Goal: Transaction & Acquisition: Purchase product/service

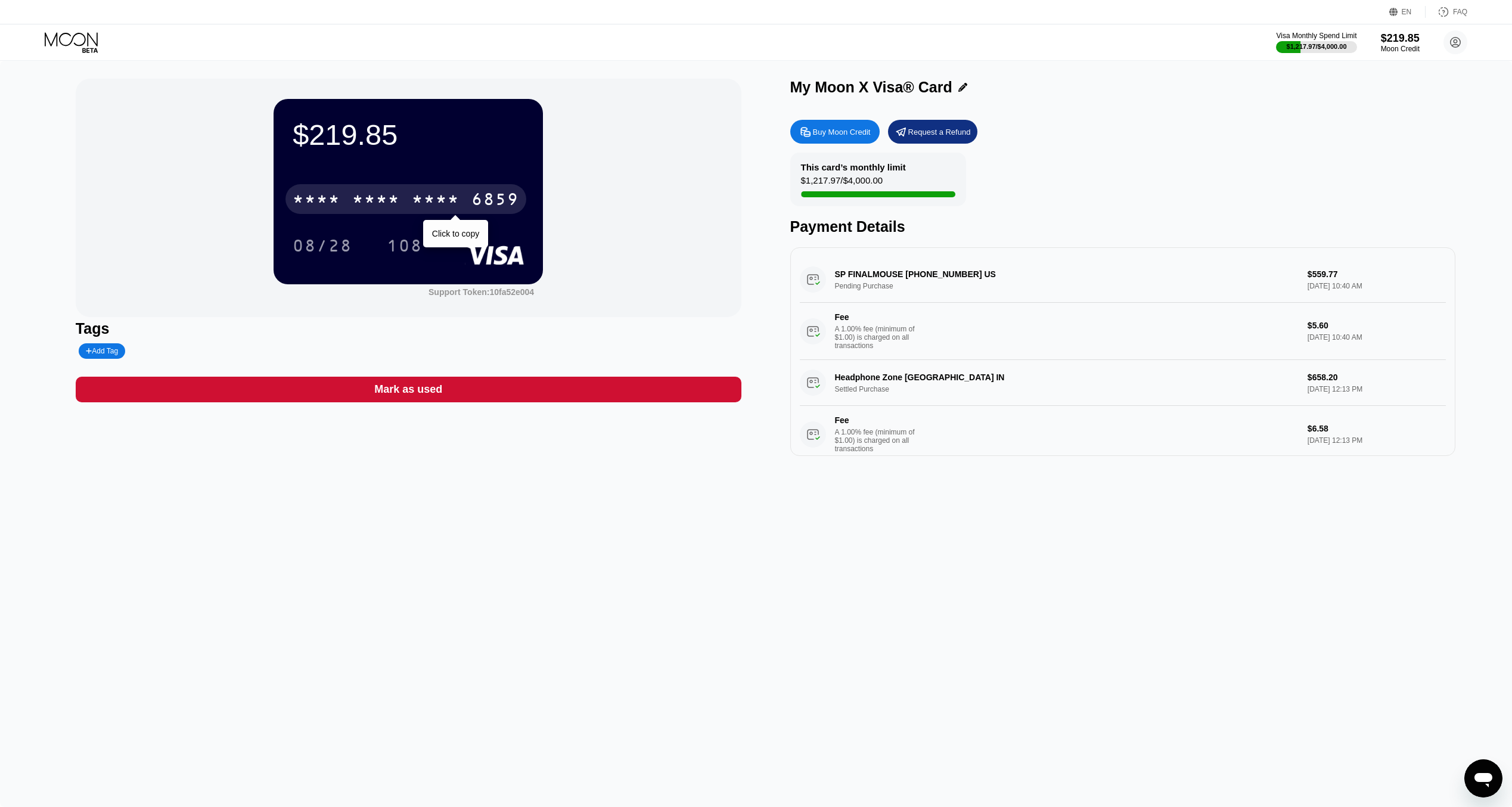
click at [347, 199] on div "* * * * * * * * * * * * 6859" at bounding box center [406, 199] width 241 height 30
click at [845, 134] on div "Buy Moon Credit" at bounding box center [841, 131] width 58 height 10
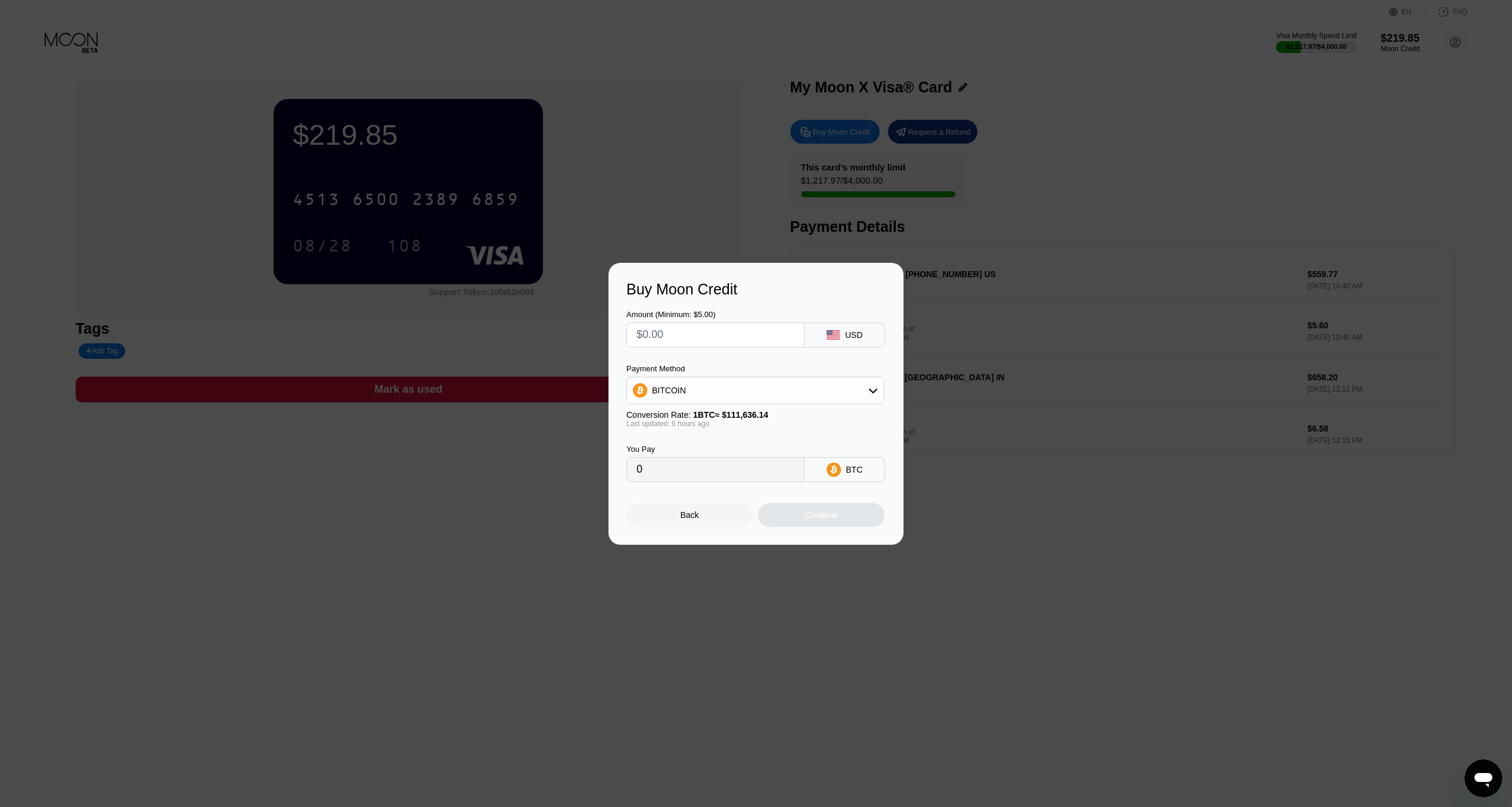
click at [694, 395] on div "BITCOIN" at bounding box center [755, 389] width 257 height 24
click at [707, 479] on span "USDC on Polygon" at bounding box center [689, 475] width 68 height 10
click at [707, 464] on input "0" at bounding box center [715, 469] width 158 height 24
click at [699, 481] on input "0" at bounding box center [715, 469] width 158 height 24
click at [653, 482] on input "0" at bounding box center [715, 469] width 158 height 24
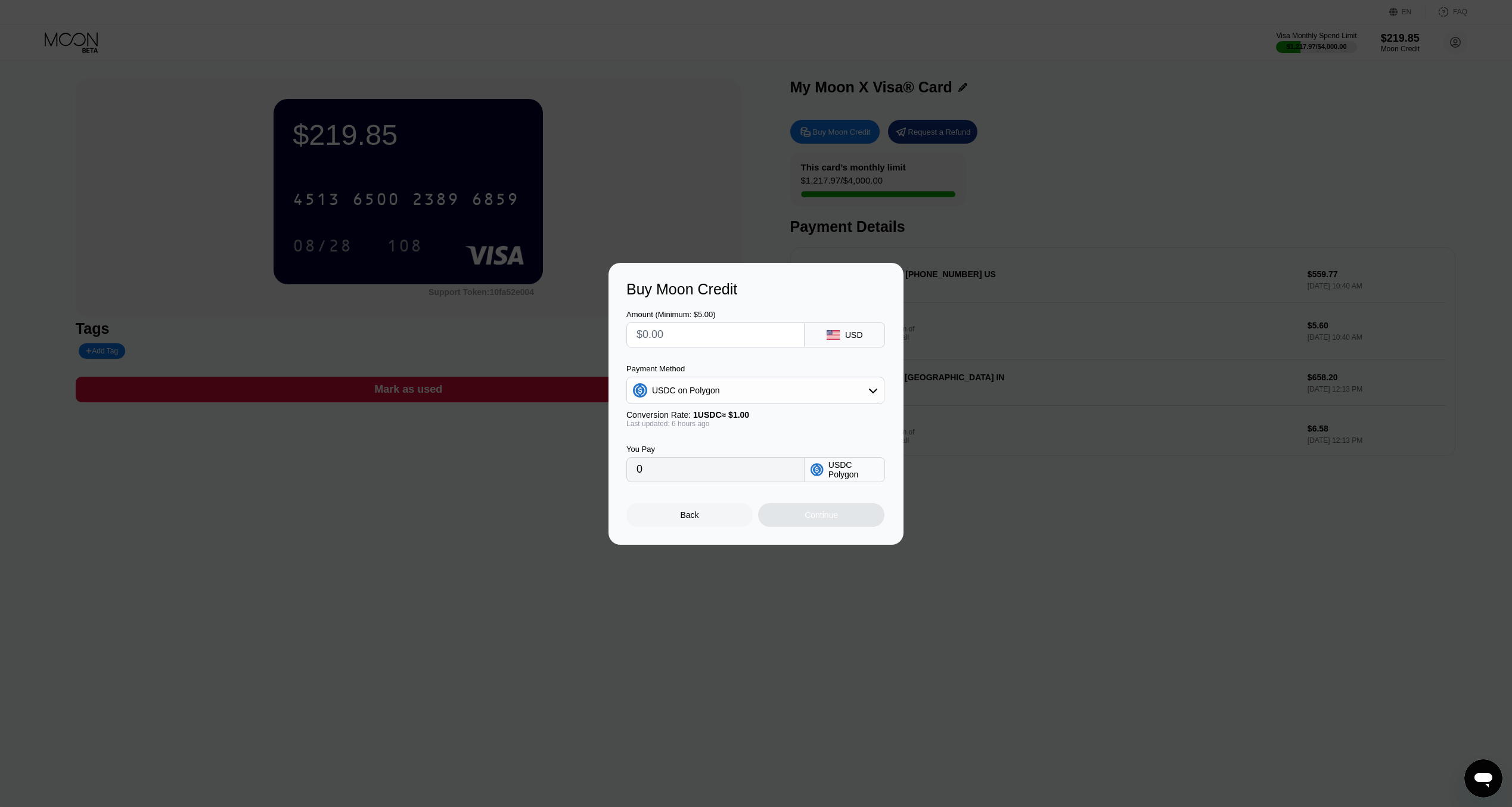
click at [651, 476] on input "0" at bounding box center [715, 469] width 158 height 24
click at [681, 324] on input "text" at bounding box center [715, 334] width 158 height 24
type input "$1"
type input "1.00000000"
type input "$15"
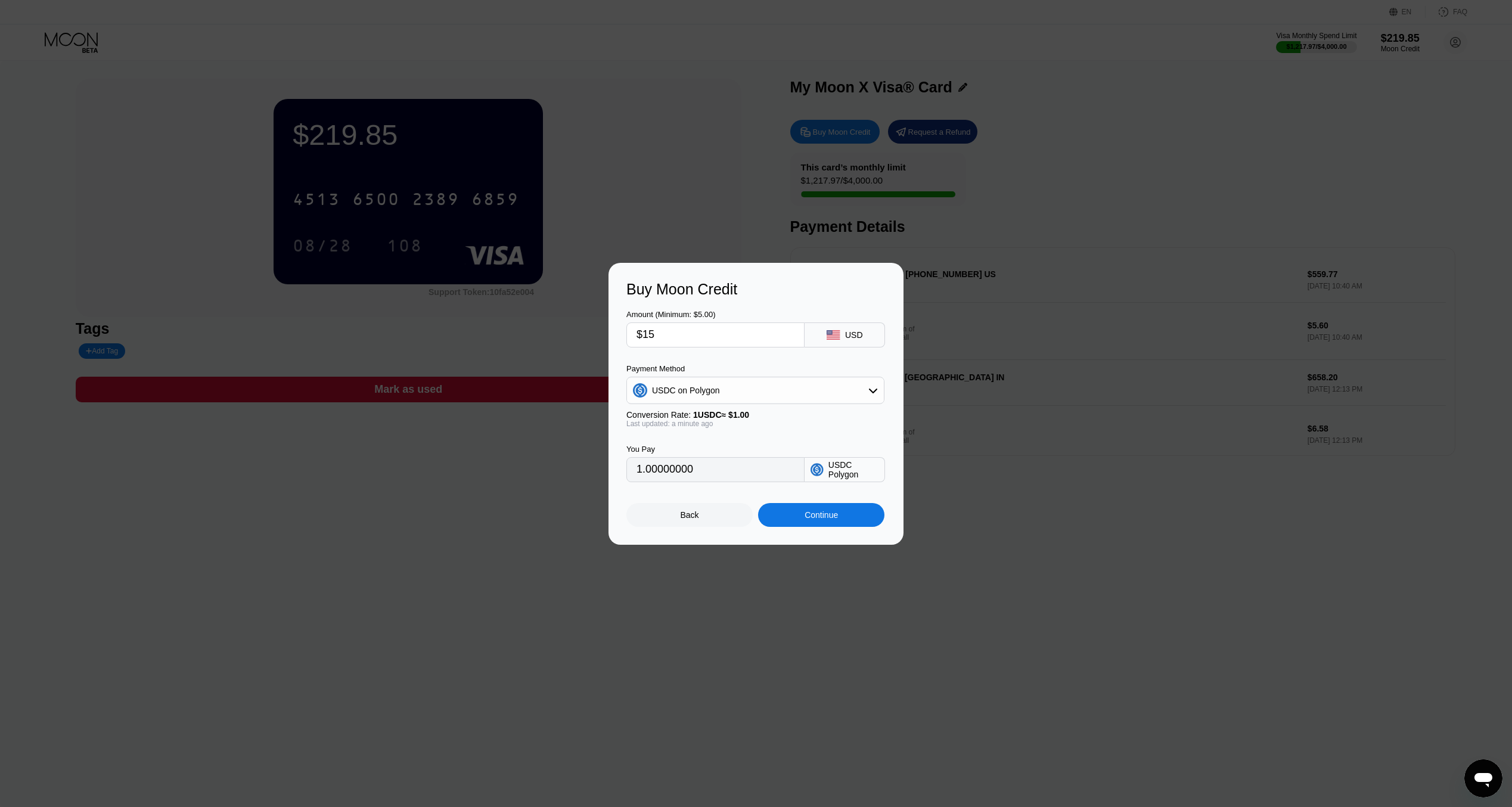
type input "15.00000000"
type input "$159"
type input "159.00000000"
type input "$15"
type input "15.00000000"
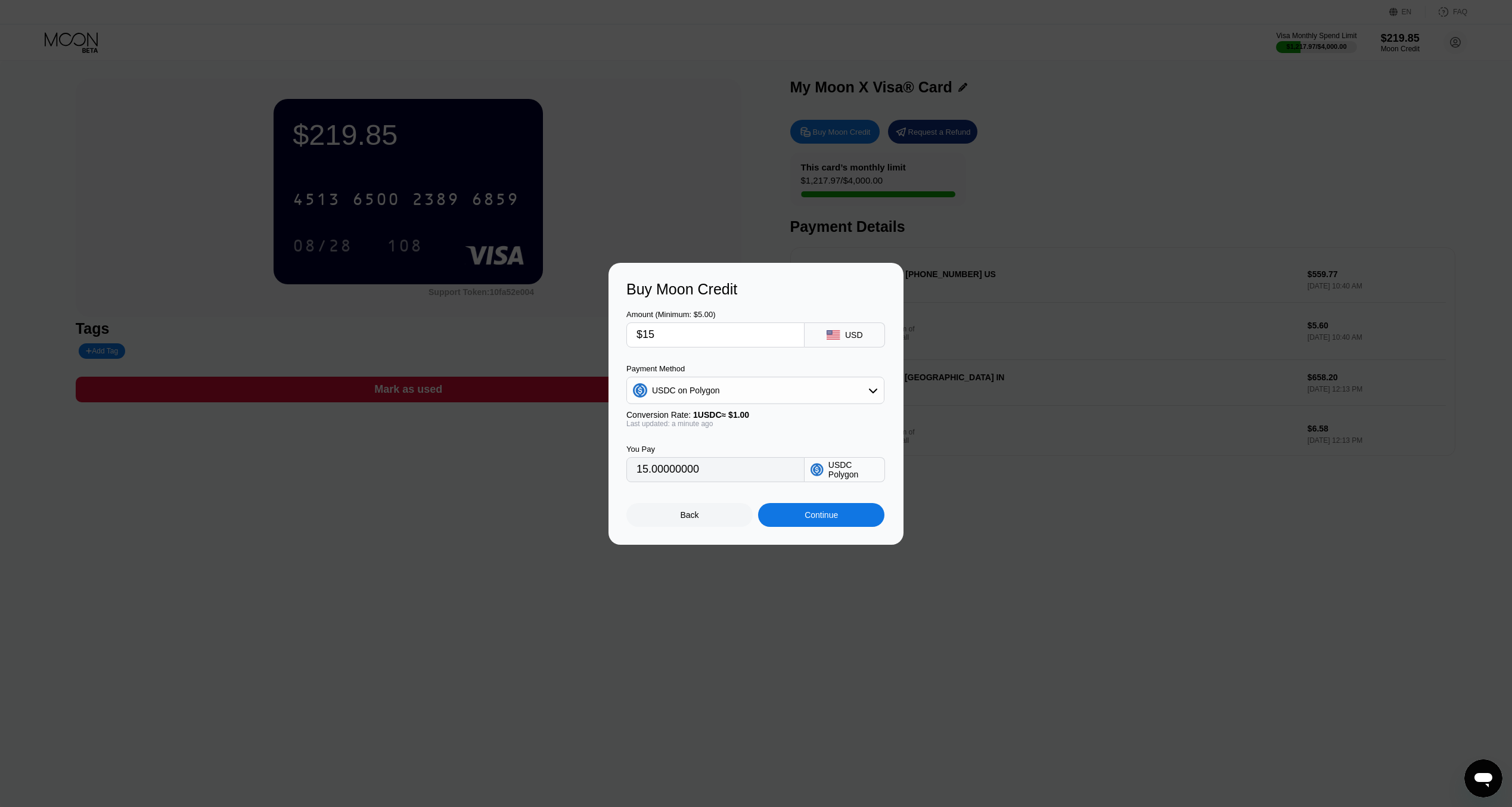
type input "$150"
type input "150.00000000"
type input "$150"
click at [810, 520] on div "Continue" at bounding box center [821, 515] width 33 height 10
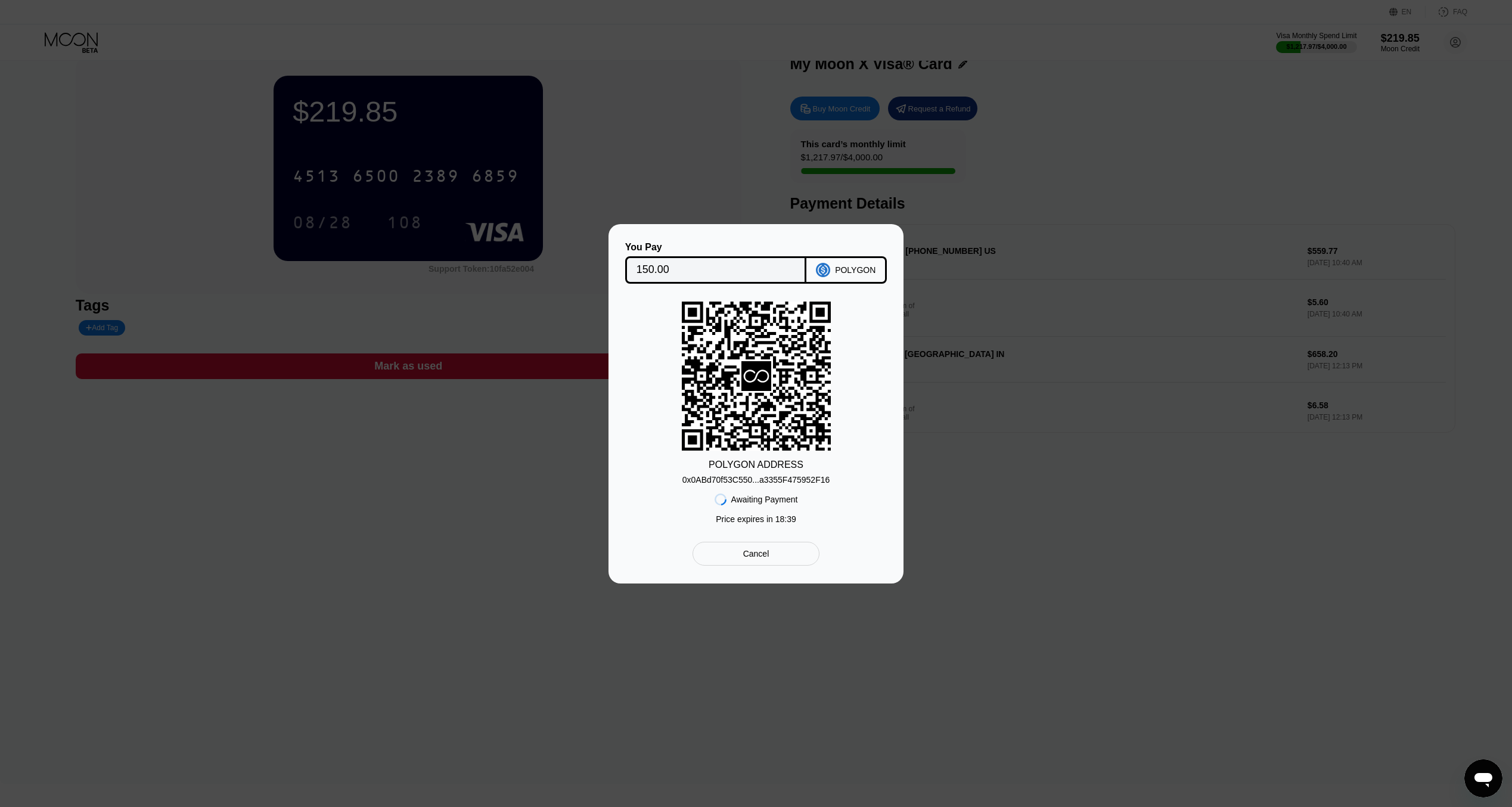
scroll to position [24, 0]
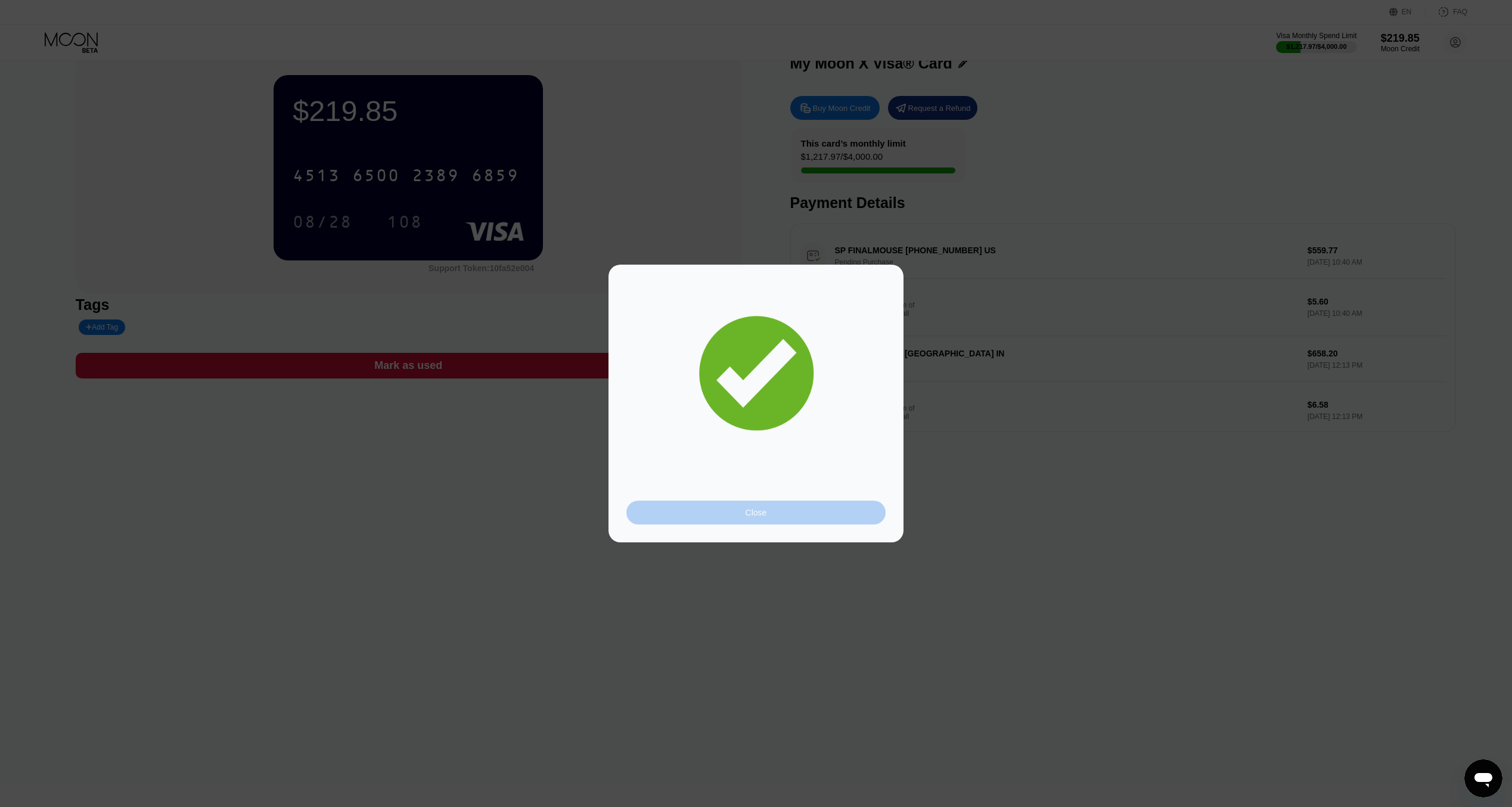
click at [718, 517] on div "Close" at bounding box center [756, 512] width 260 height 24
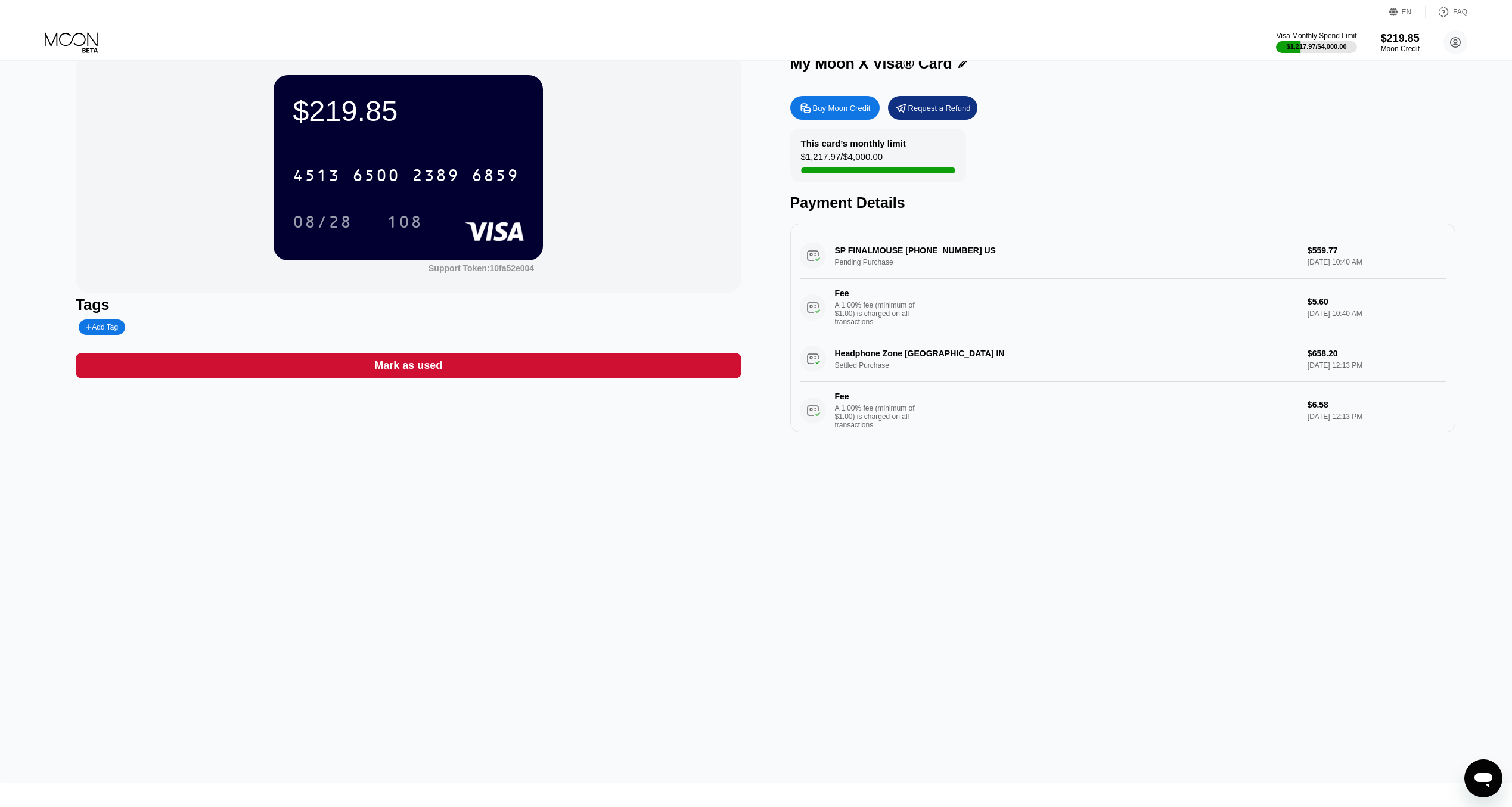
click at [82, 40] on icon at bounding box center [72, 43] width 55 height 21
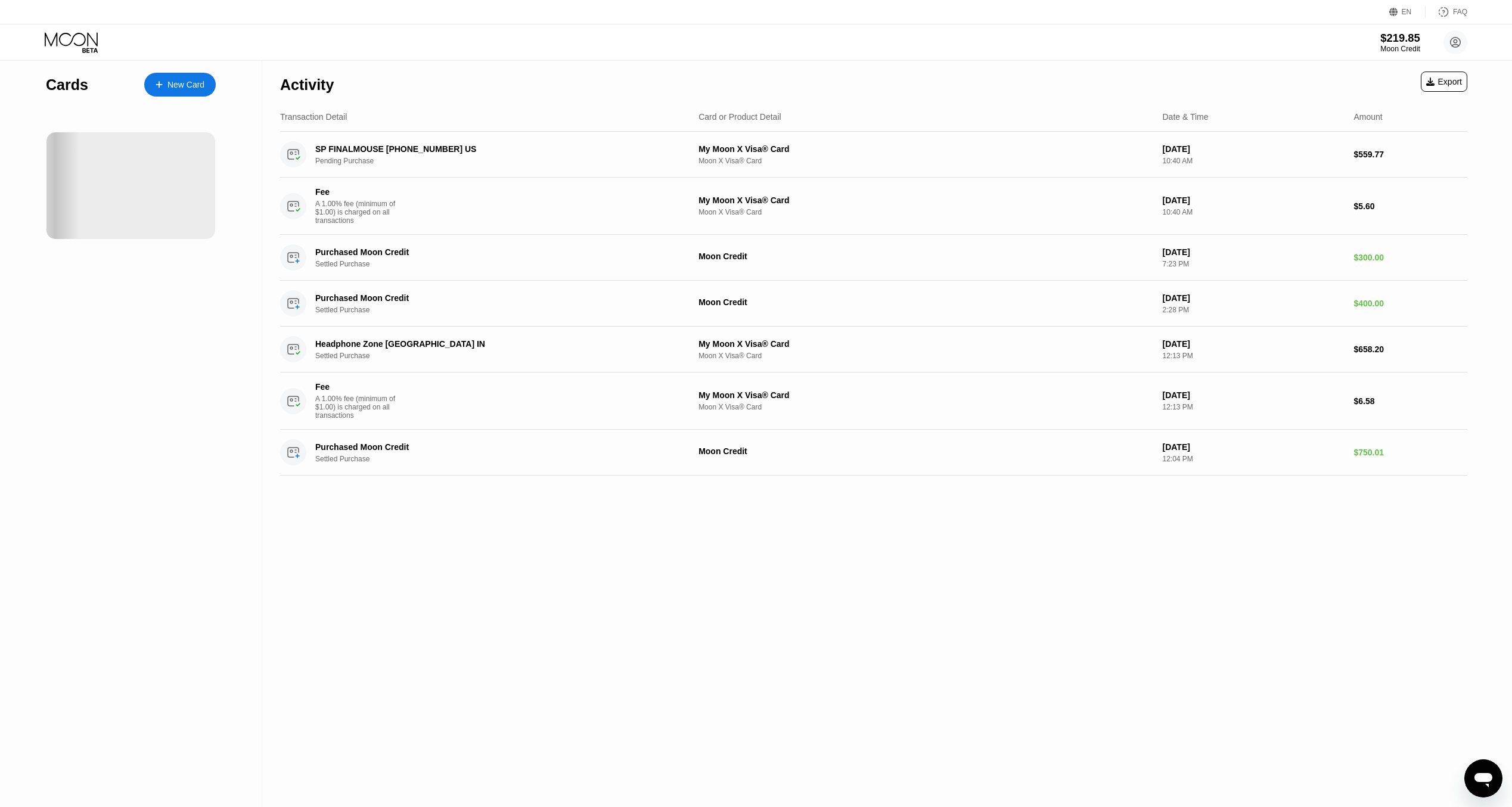
click at [1391, 43] on div "$219.85" at bounding box center [1399, 37] width 40 height 12
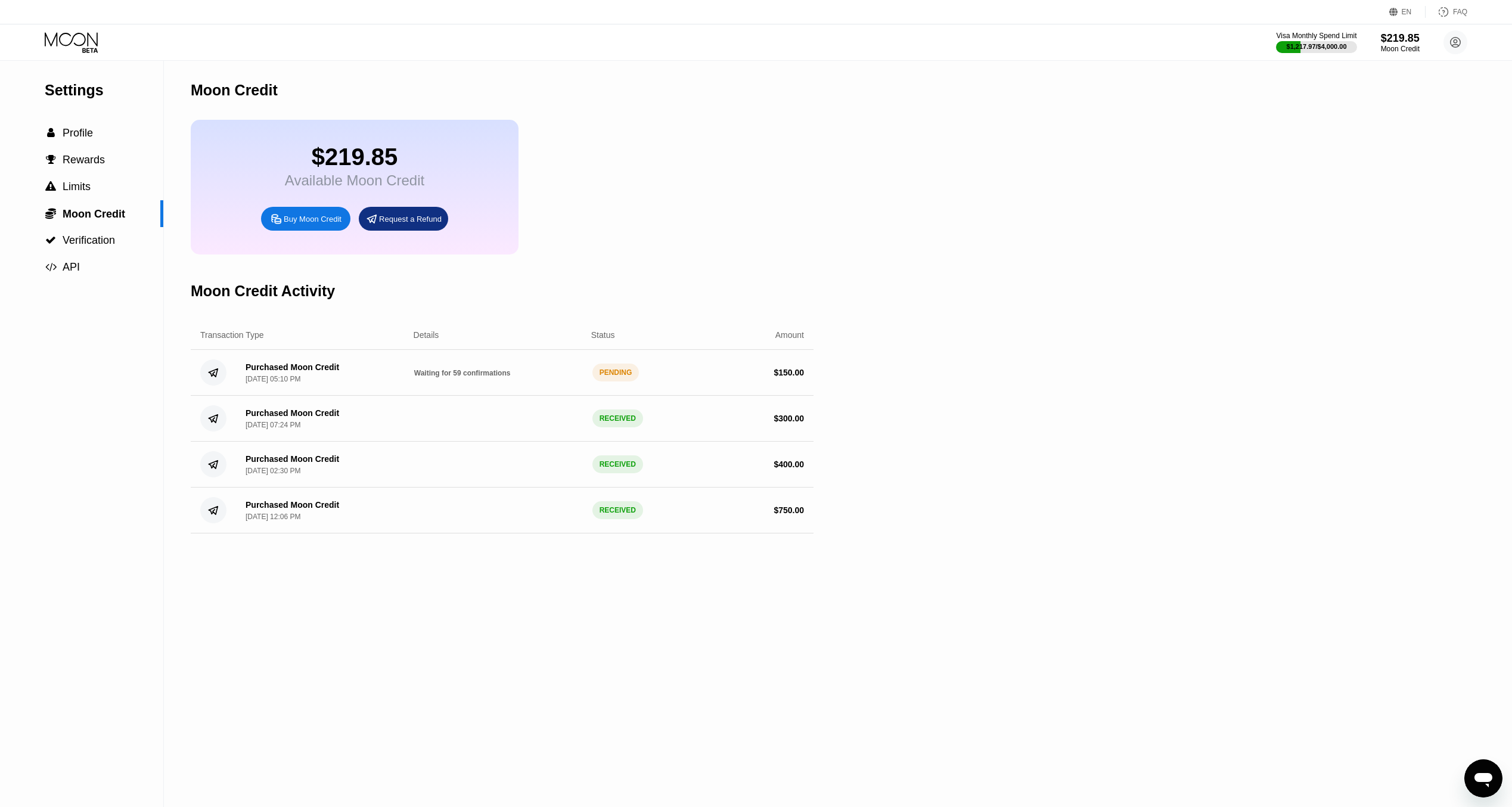
click at [758, 336] on div "Transaction Type Details Status Amount" at bounding box center [502, 335] width 623 height 29
click at [109, 220] on span "Moon Credit" at bounding box center [93, 213] width 62 height 12
click at [91, 161] on span "Rewards" at bounding box center [84, 160] width 42 height 12
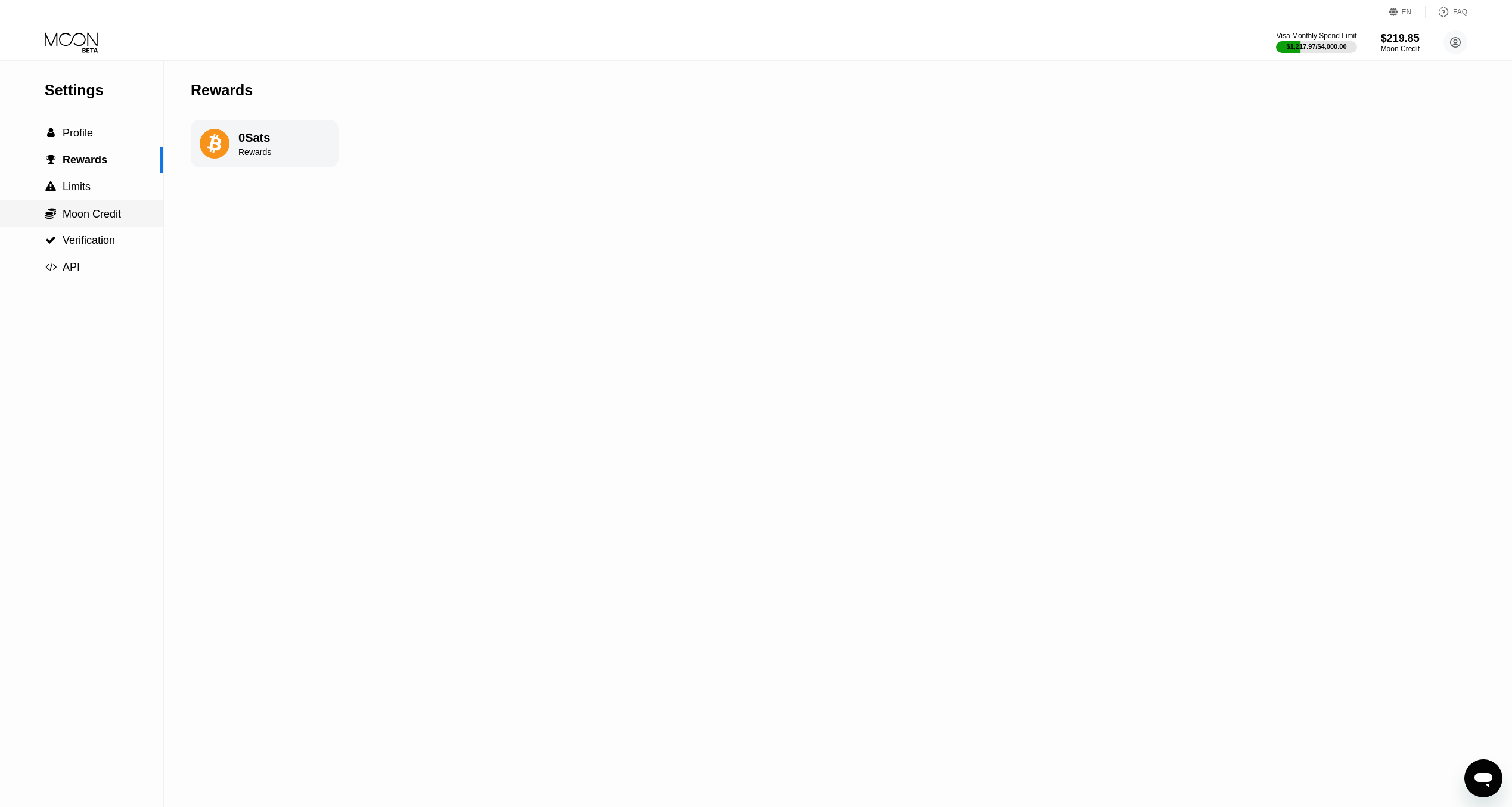
click at [90, 216] on span "Moon Credit" at bounding box center [92, 213] width 58 height 12
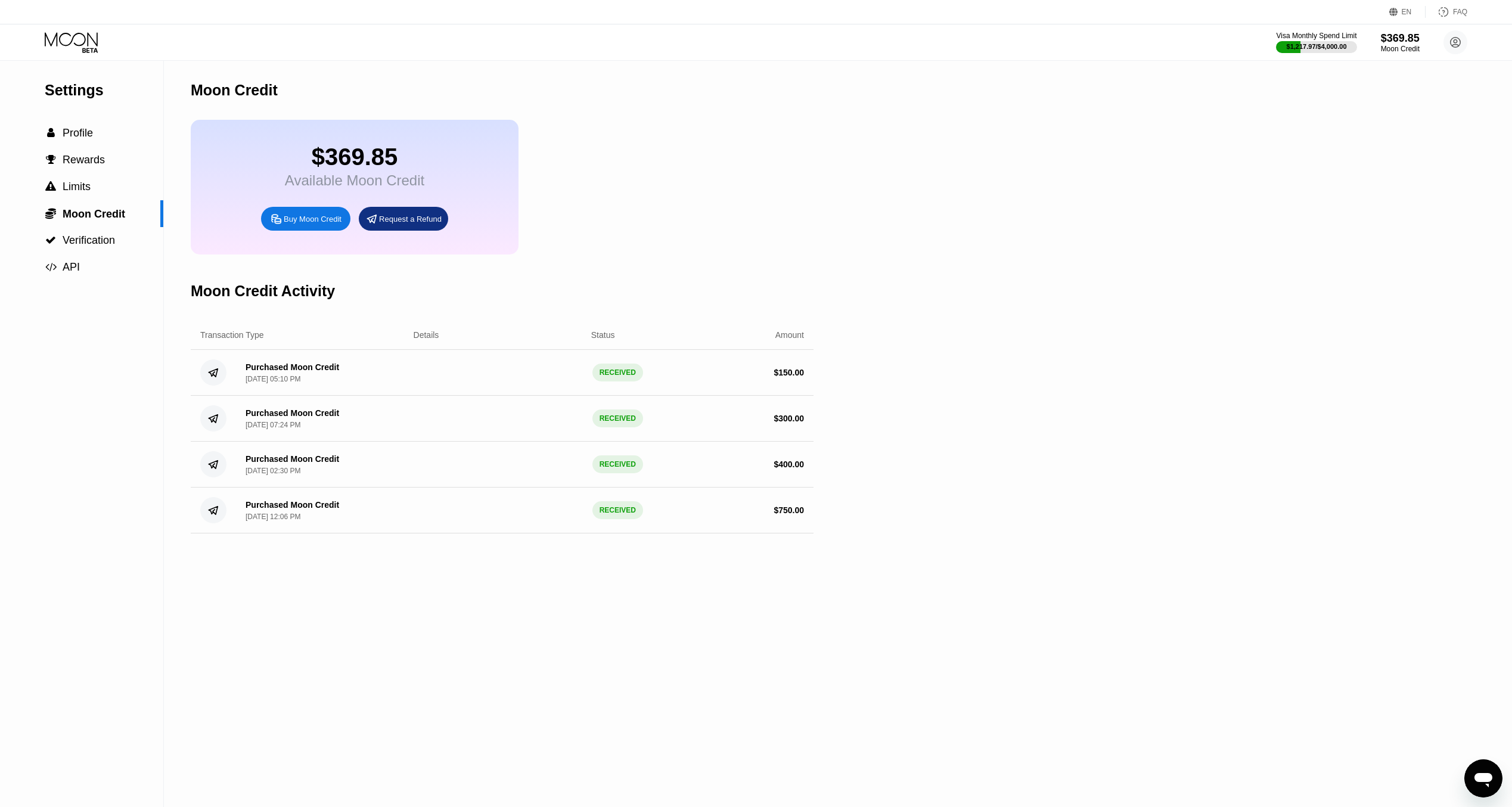
click at [95, 134] on div " Profile" at bounding box center [81, 132] width 163 height 12
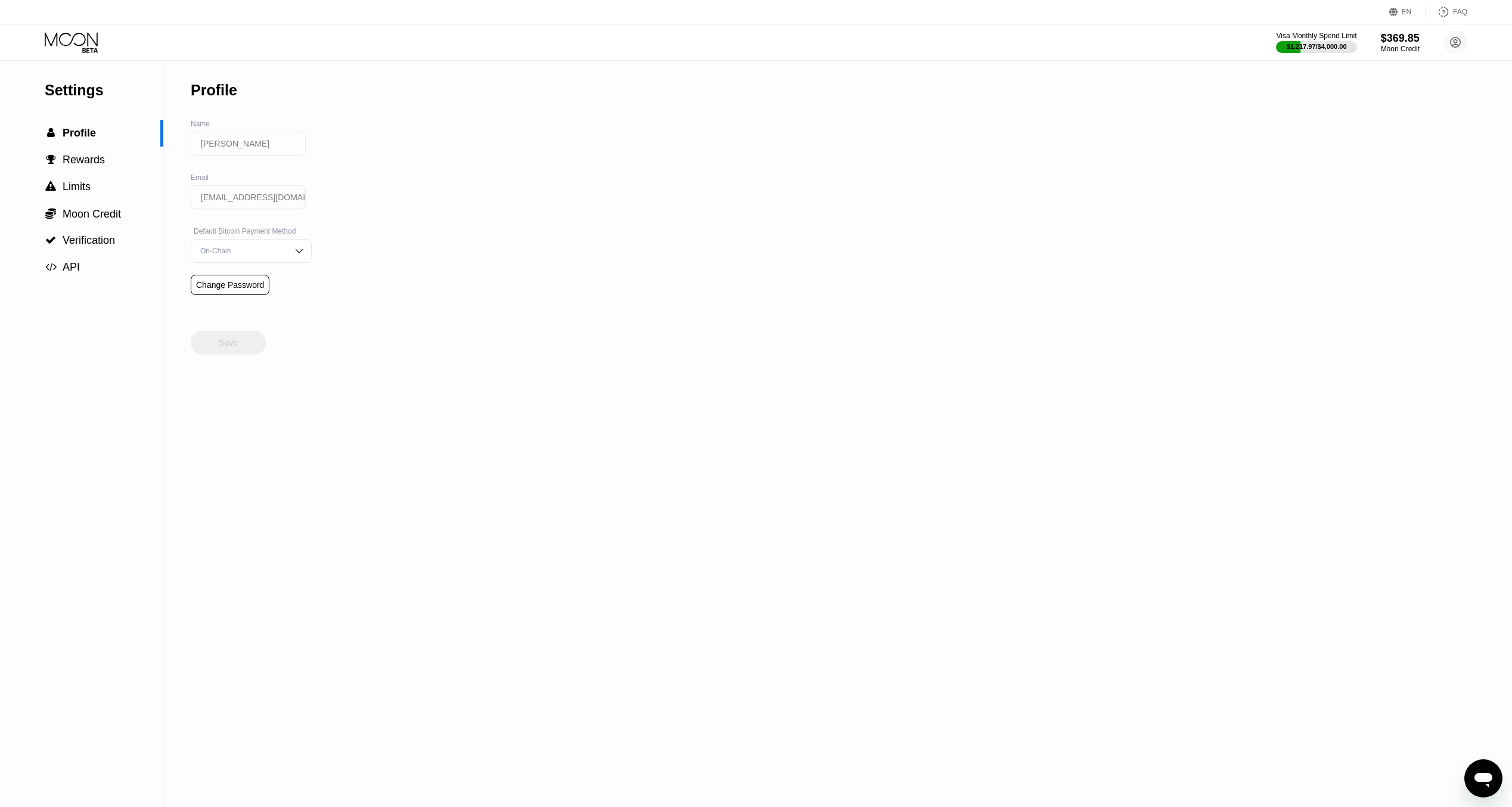
click at [91, 40] on icon at bounding box center [72, 43] width 55 height 21
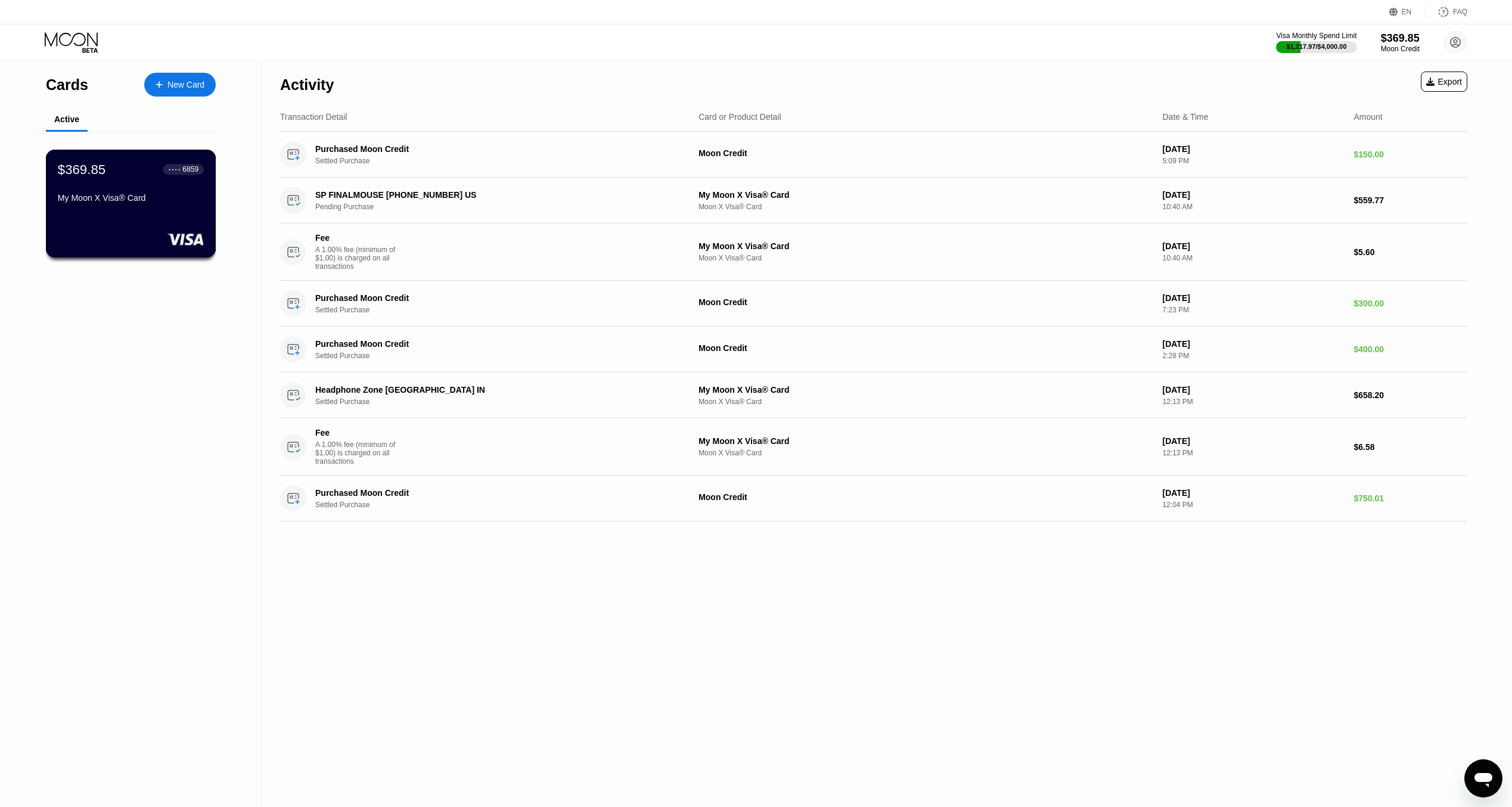
click at [105, 195] on div "$369.85 ● ● ● ● 6859 My Moon X Visa® Card" at bounding box center [131, 184] width 146 height 46
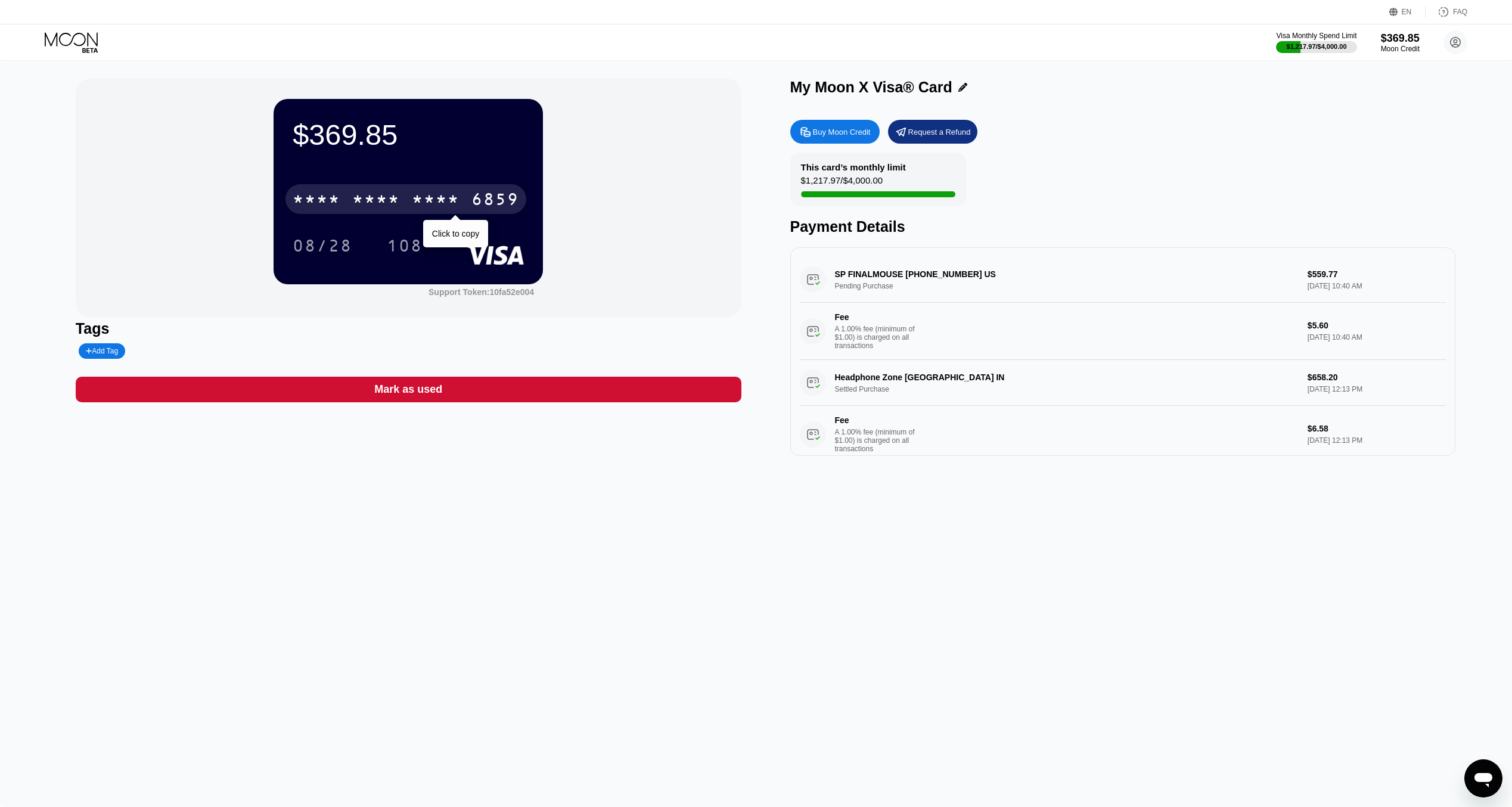
click at [445, 204] on div "* * * *" at bounding box center [436, 201] width 48 height 19
click at [938, 392] on div "Headphone Zone Chennai IN Settled Purchase $658.20 Sep 20, 2025 12:13 PM Fee A …" at bounding box center [1123, 411] width 646 height 103
click at [937, 387] on div "Headphone Zone Chennai IN Settled Purchase $658.20 Sep 20, 2025 12:13 PM Fee A …" at bounding box center [1123, 411] width 646 height 103
click at [863, 397] on div "Headphone Zone Chennai IN Settled Purchase $658.20 Sep 20, 2025 12:13 PM Fee A …" at bounding box center [1123, 411] width 646 height 103
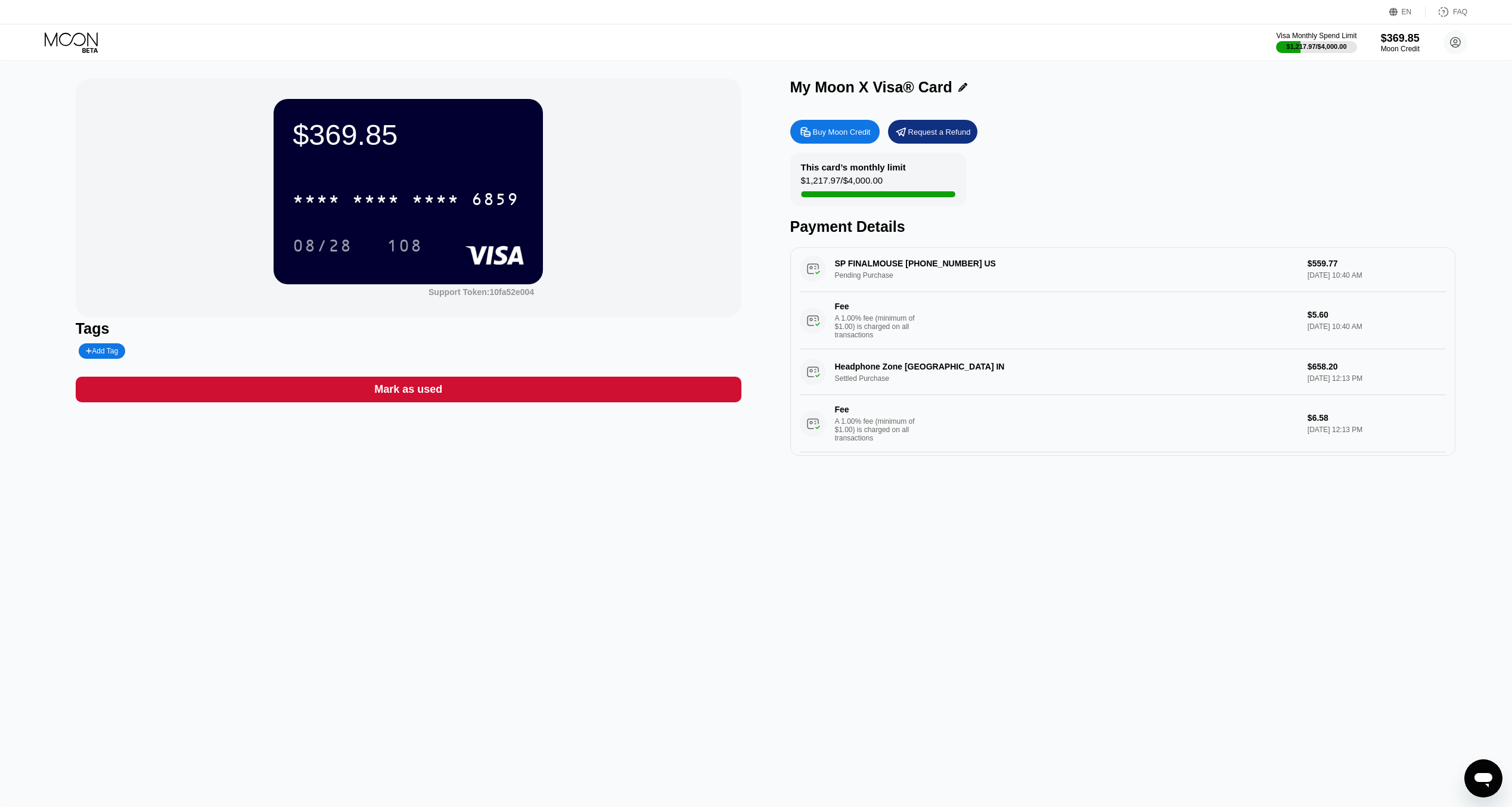
scroll to position [36, 0]
click at [860, 411] on div "A 1.00% fee (minimum of $1.00) is charged on all transactions" at bounding box center [879, 423] width 89 height 25
